Goal: Information Seeking & Learning: Learn about a topic

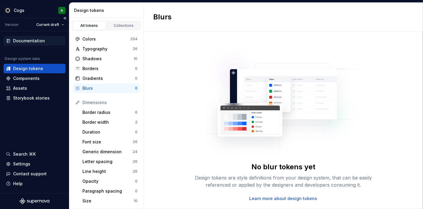
click at [36, 40] on div "Documentation" at bounding box center [29, 41] width 32 height 6
click at [63, 24] on html "Cogs A Version Current draft Documentation Design system data Design tokens Com…" at bounding box center [211, 104] width 423 height 209
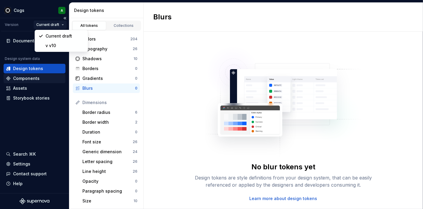
click at [26, 78] on html "Cogs A Version Current draft Documentation Design system data Design tokens Com…" at bounding box center [211, 104] width 423 height 209
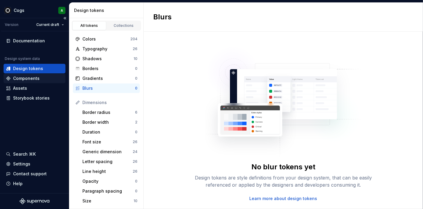
click at [31, 76] on div "Components" at bounding box center [26, 78] width 27 height 6
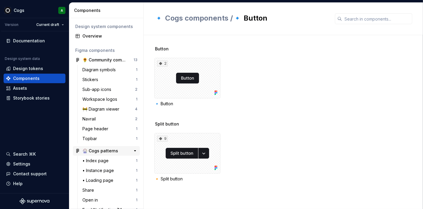
click at [100, 151] on div "🎡 Cogs patterns" at bounding box center [100, 151] width 36 height 6
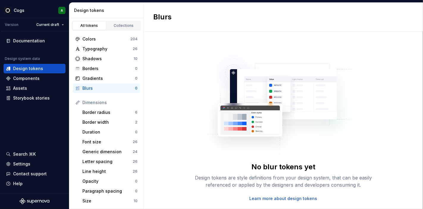
click at [208, 141] on img at bounding box center [283, 98] width 157 height 119
click at [33, 42] on div "Documentation" at bounding box center [29, 41] width 32 height 6
